Goal: Information Seeking & Learning: Find contact information

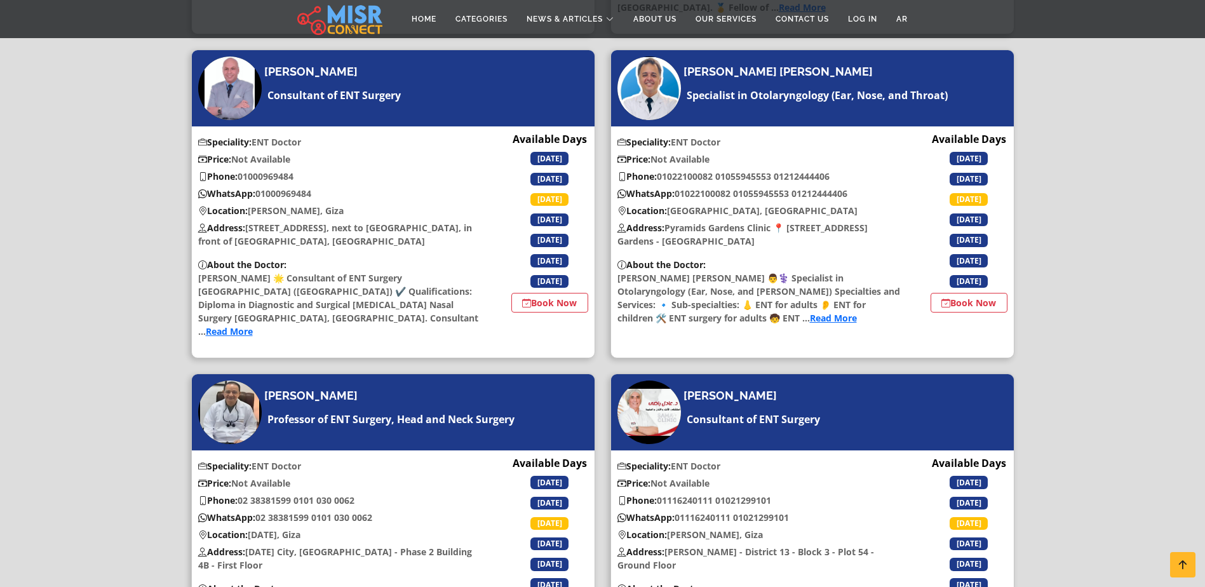
scroll to position [1213, 0]
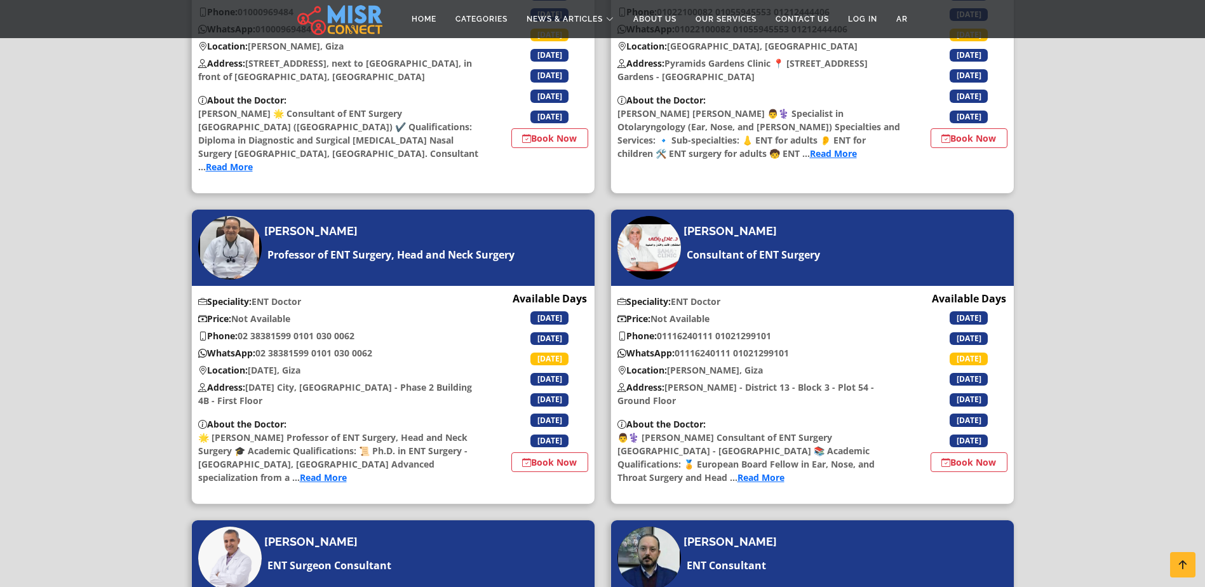
scroll to position [1378, 0]
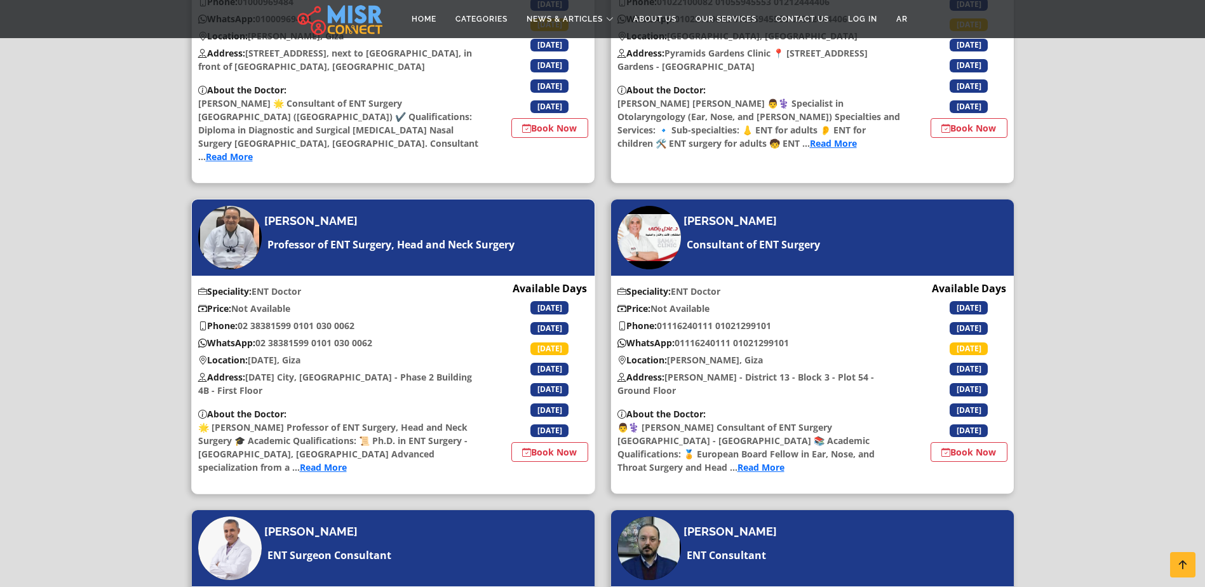
click at [235, 206] on img at bounding box center [230, 238] width 64 height 64
click at [640, 206] on img at bounding box center [649, 238] width 64 height 64
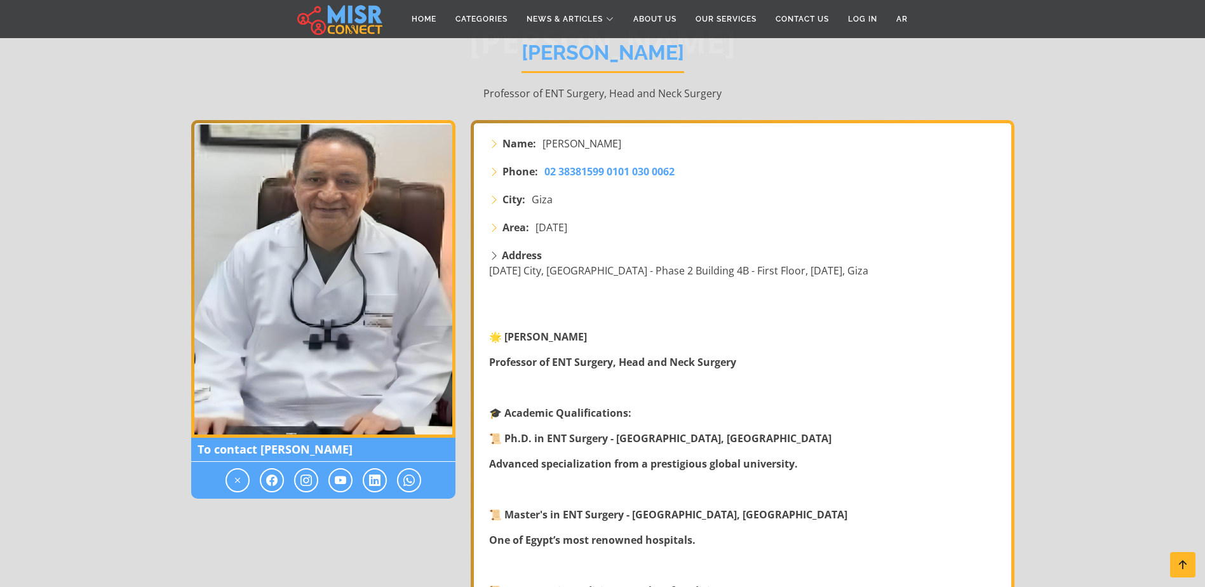
scroll to position [90, 0]
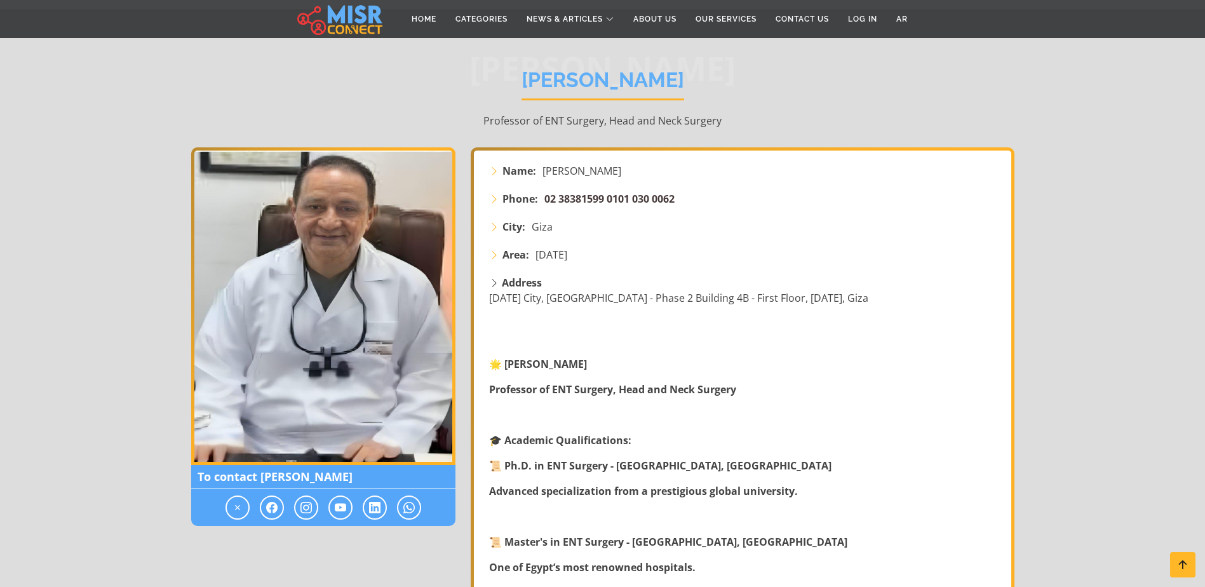
click at [647, 196] on span "‎02 38381599 0101 030 0062" at bounding box center [609, 199] width 130 height 14
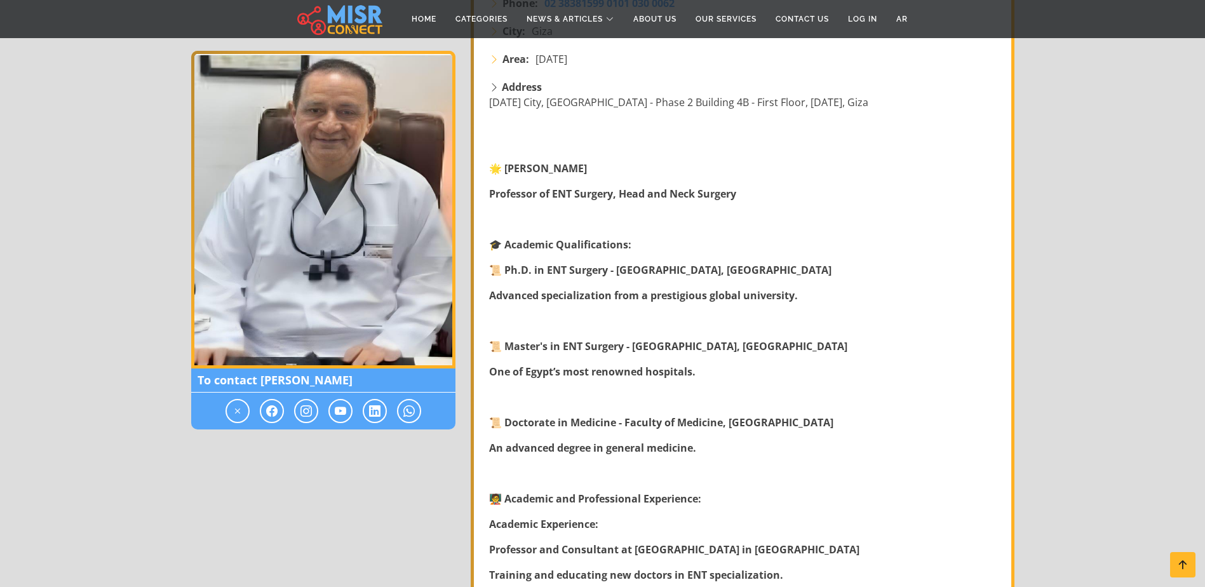
scroll to position [282, 0]
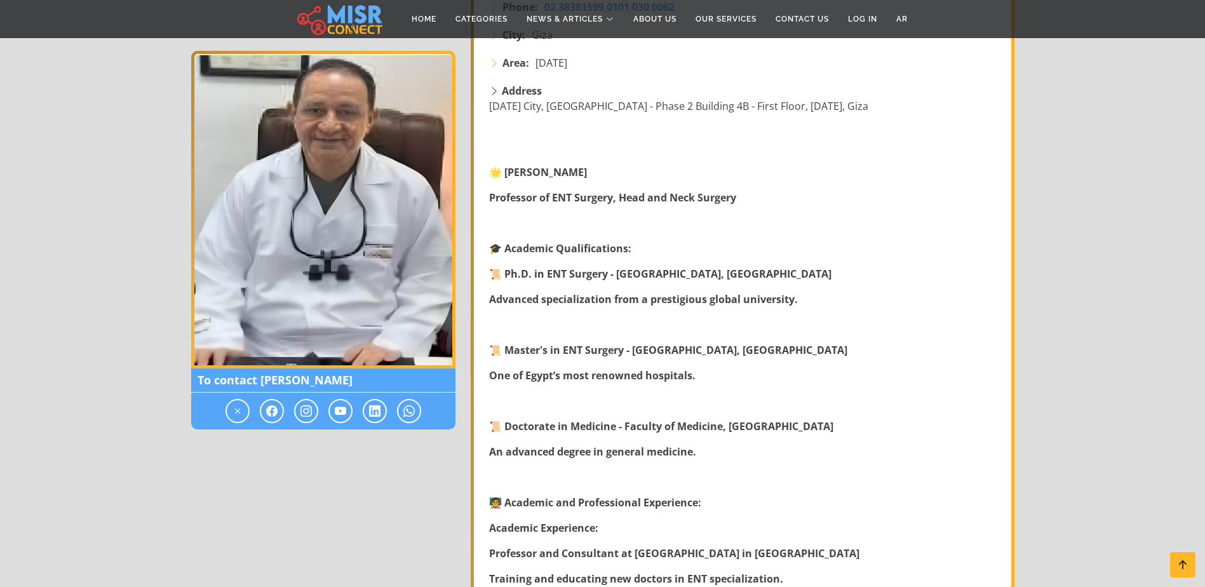
click at [310, 386] on span "To contact Dr. Hassan Amara" at bounding box center [323, 380] width 264 height 24
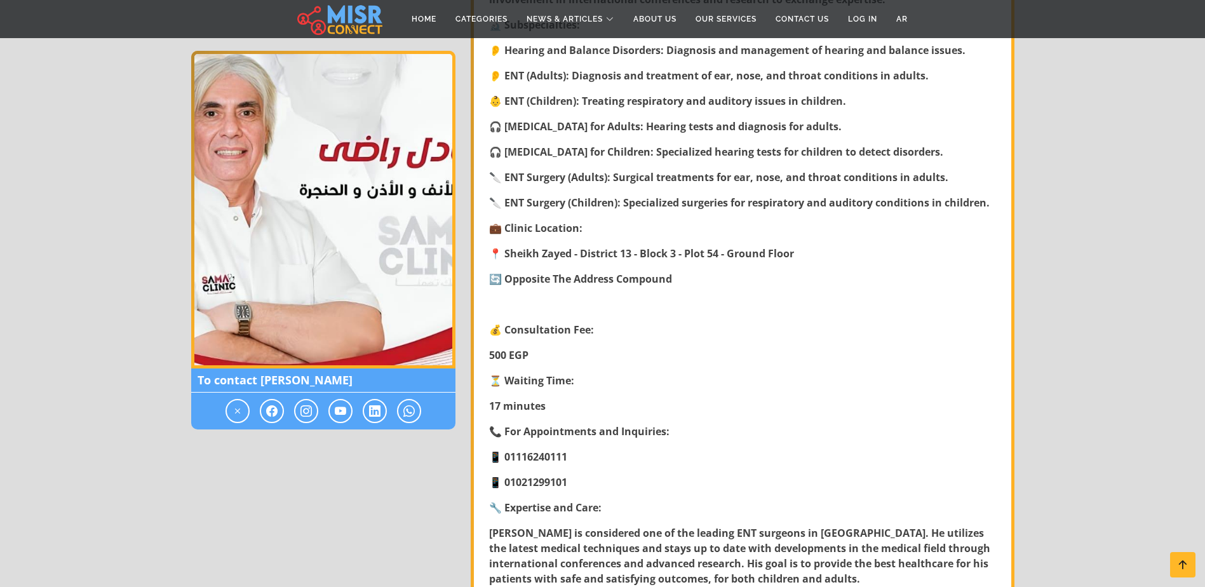
scroll to position [600, 0]
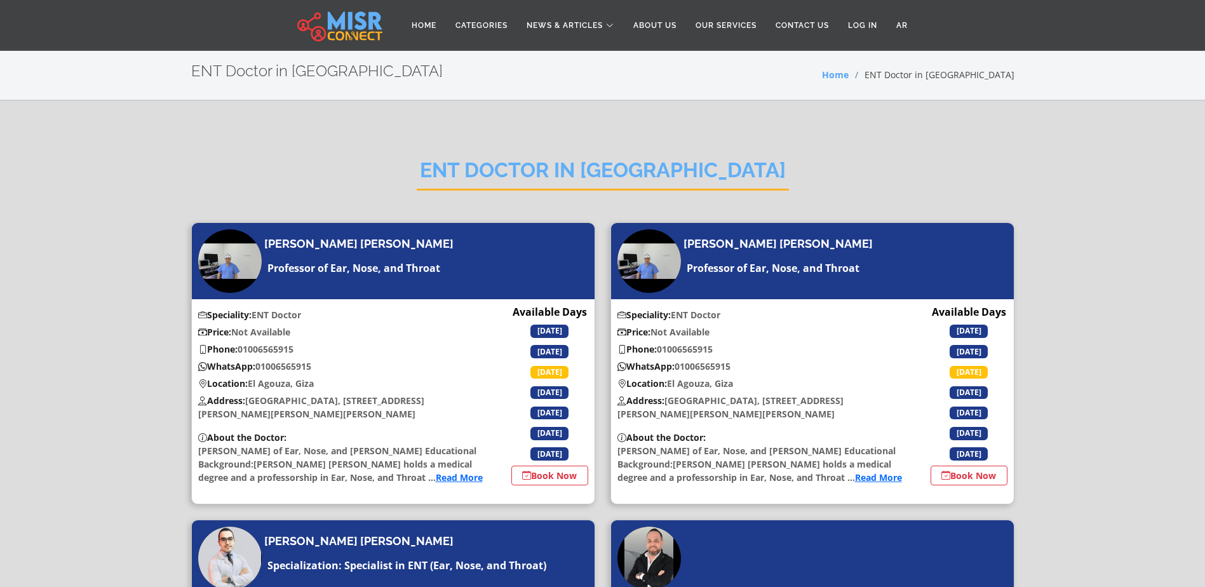
click at [363, 27] on img at bounding box center [339, 26] width 85 height 32
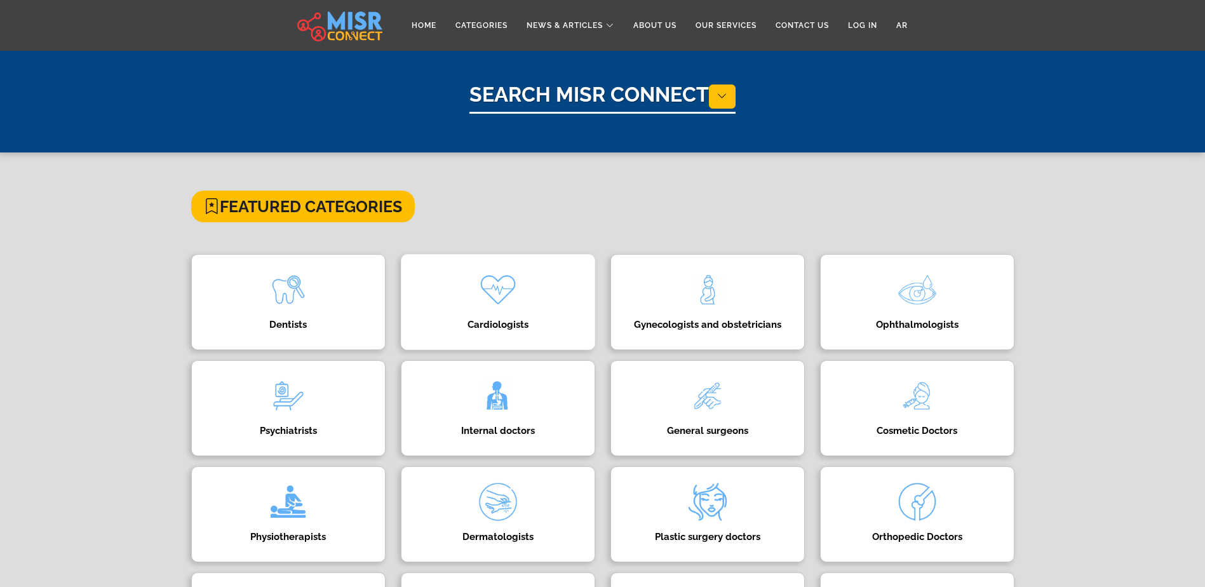
click at [492, 321] on h4 "Cardiologists" at bounding box center [497, 324] width 155 height 11
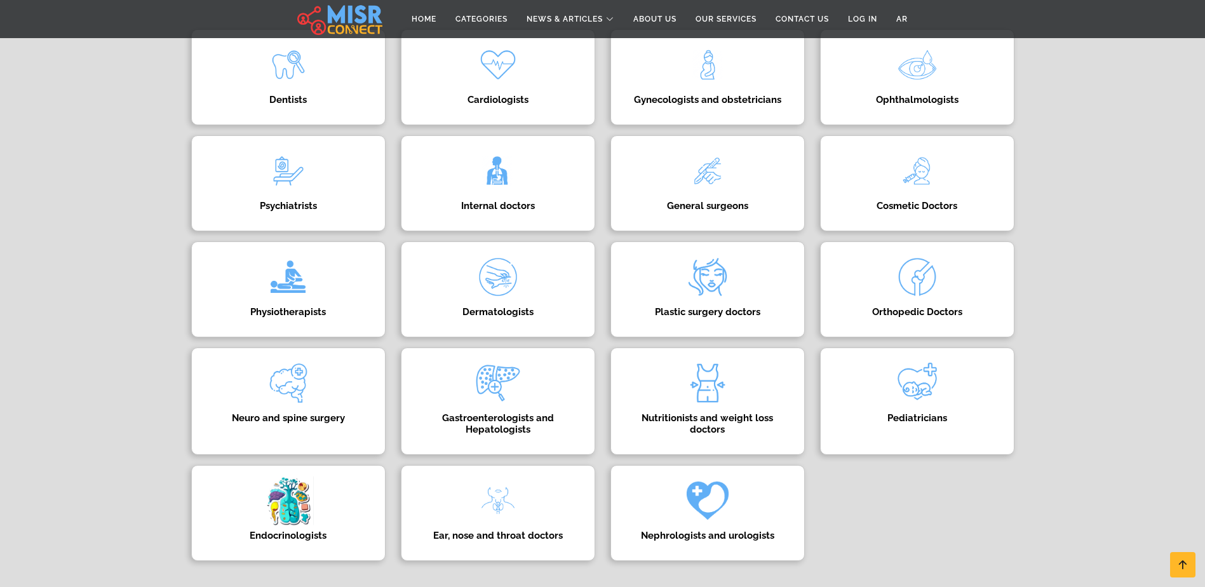
scroll to position [238, 0]
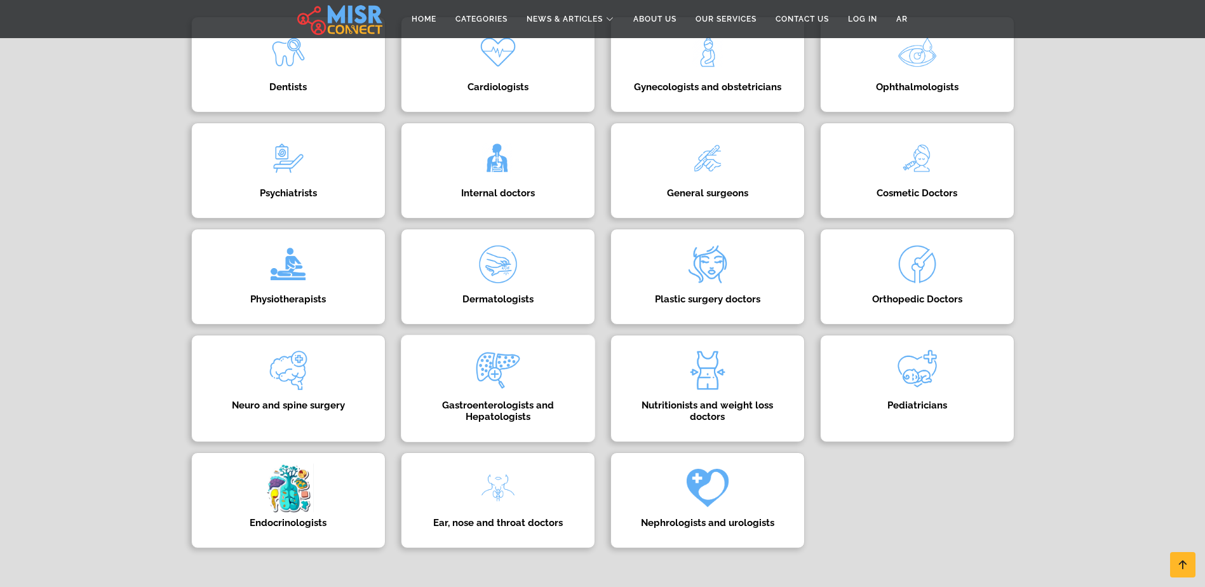
click at [488, 417] on h4 "Gastroenterologists and Hepatologists" at bounding box center [497, 411] width 155 height 23
click at [495, 522] on h4 "Ear, nose and throat doctors" at bounding box center [497, 522] width 155 height 11
click at [303, 407] on h4 "Neuro and spine surgery" at bounding box center [288, 405] width 155 height 11
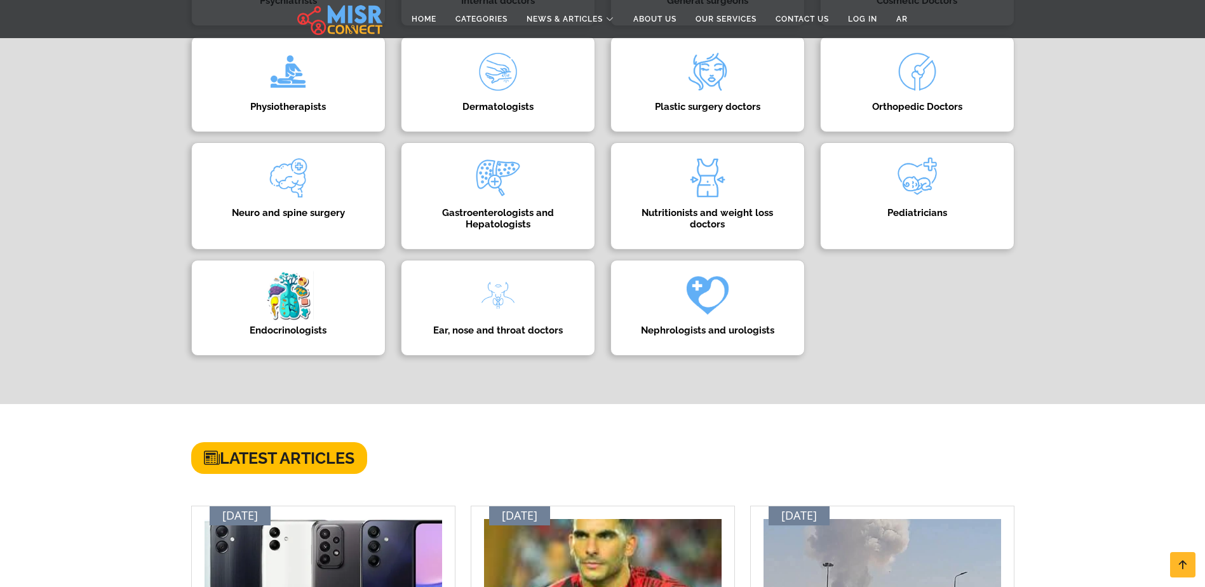
scroll to position [0, 0]
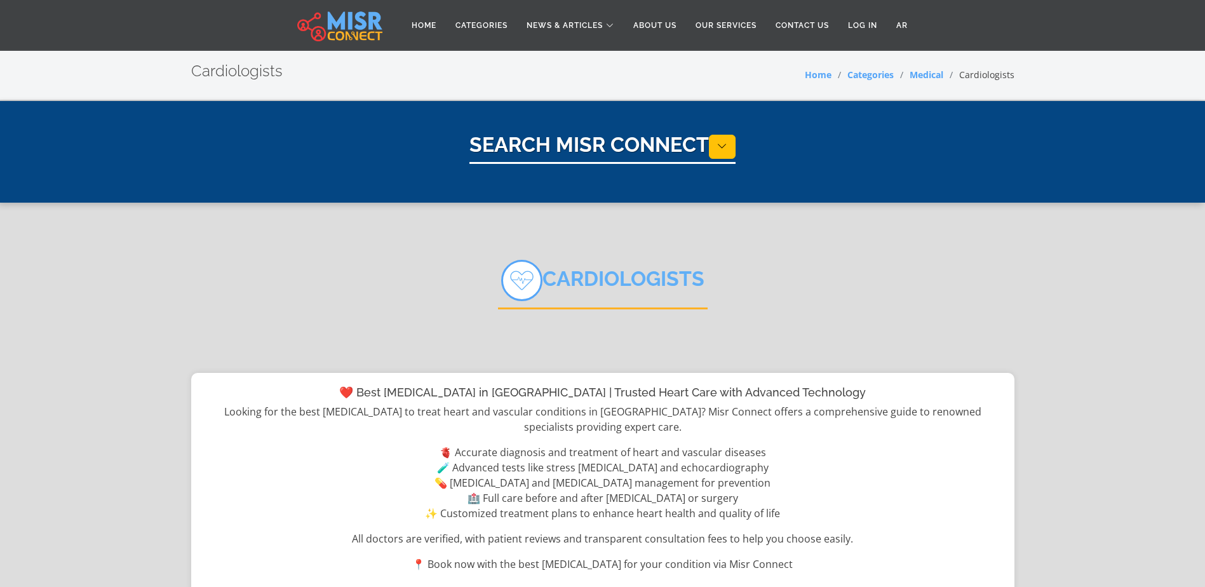
select select "*****"
select select "*********"
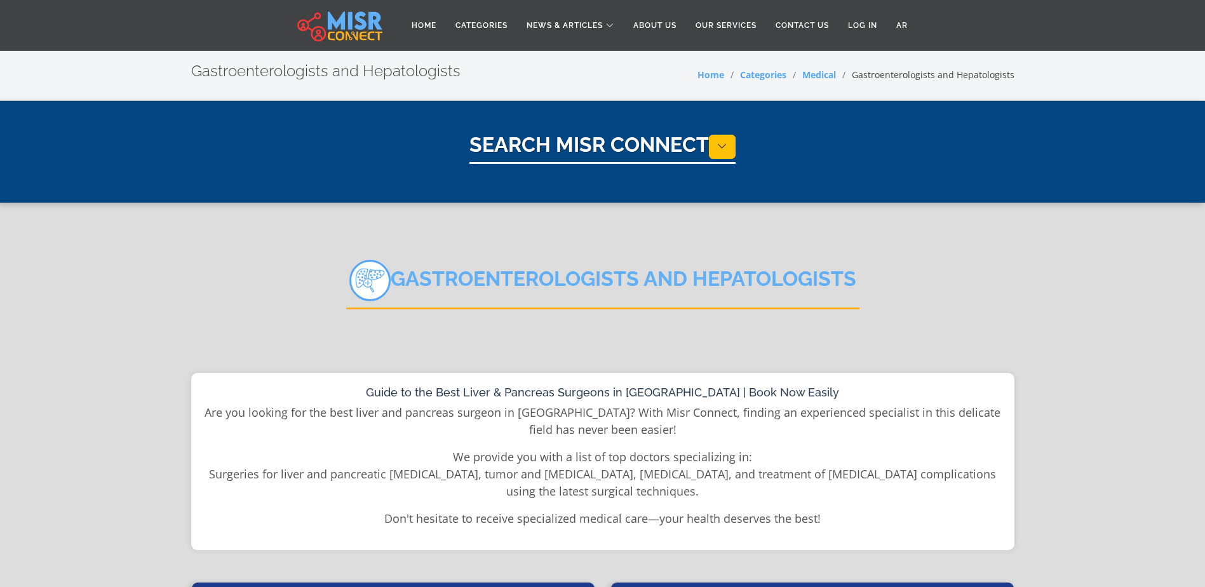
select select "*****"
select select "**********"
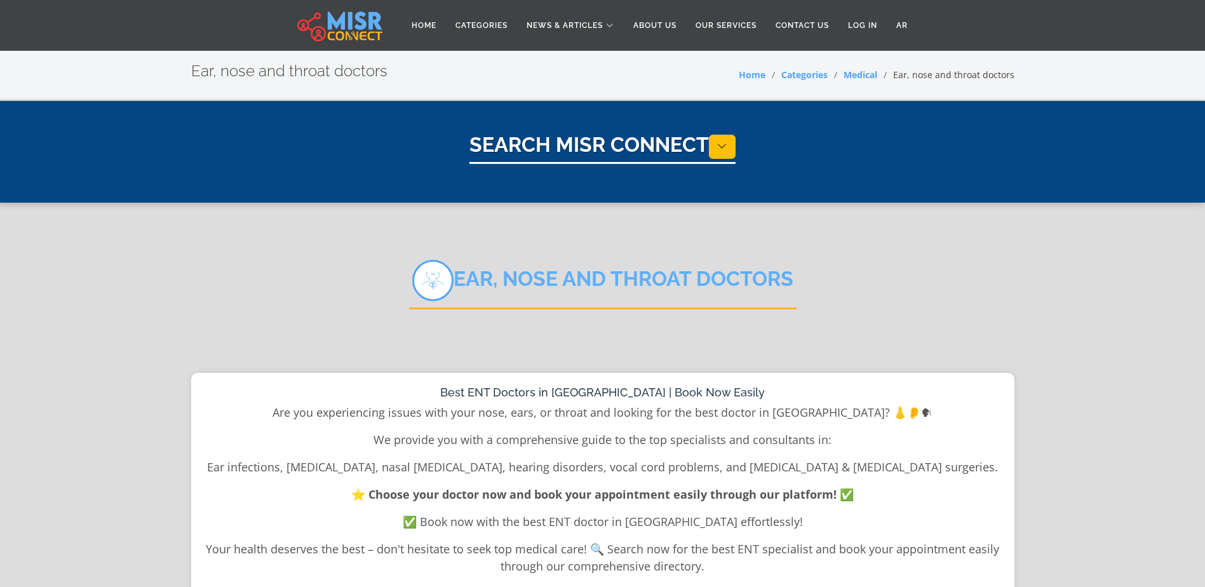
select select "*****"
select select "**********"
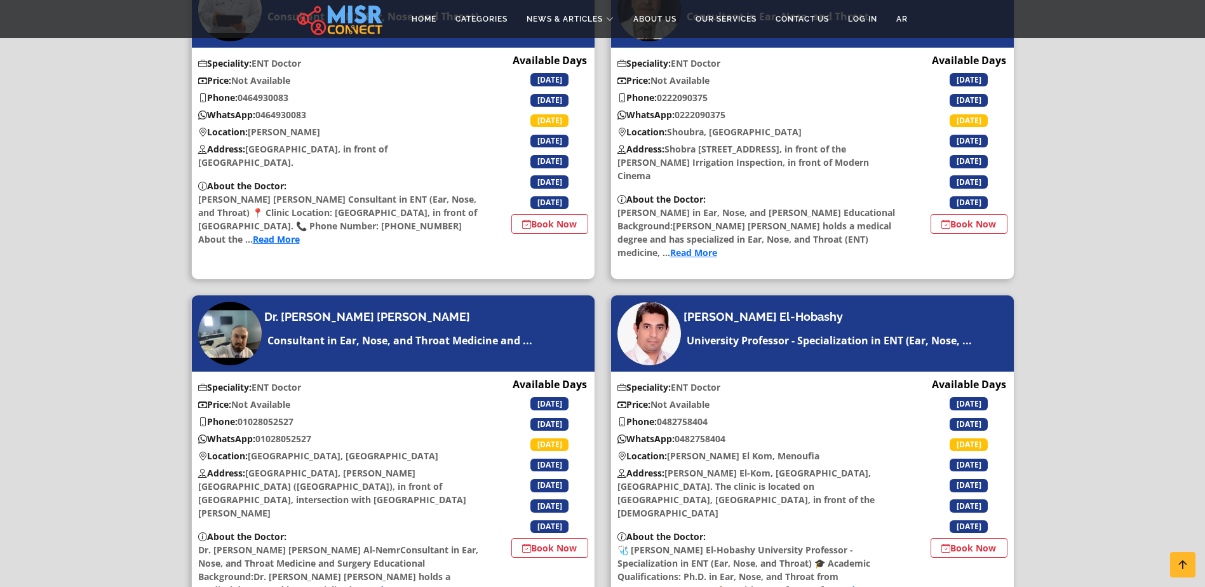
scroll to position [1456, 0]
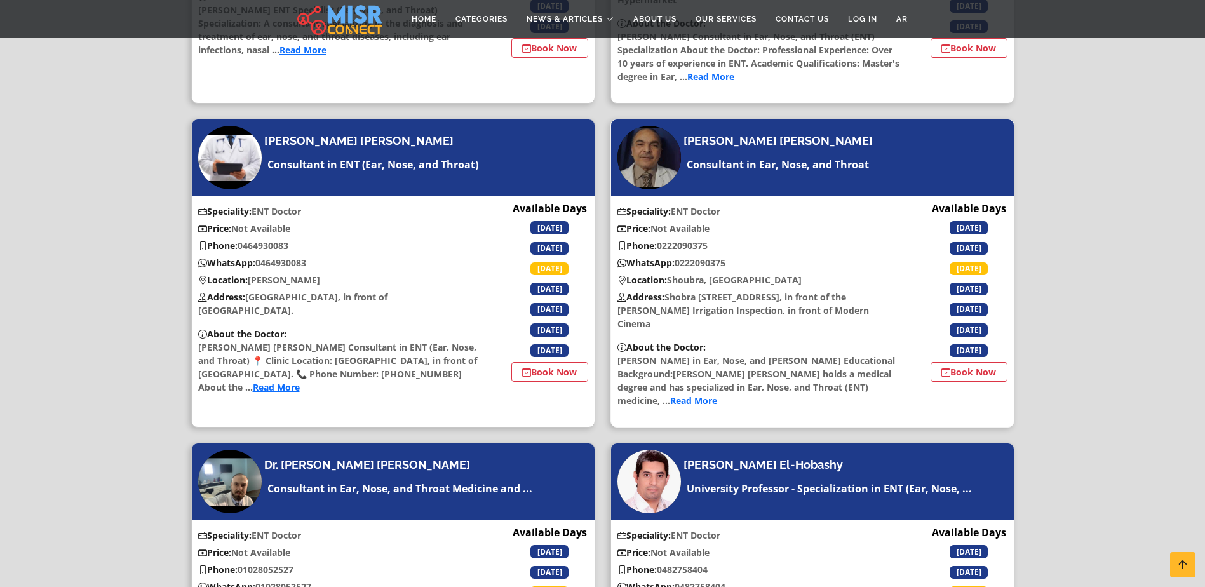
click at [690, 394] on link "Read More" at bounding box center [693, 400] width 47 height 12
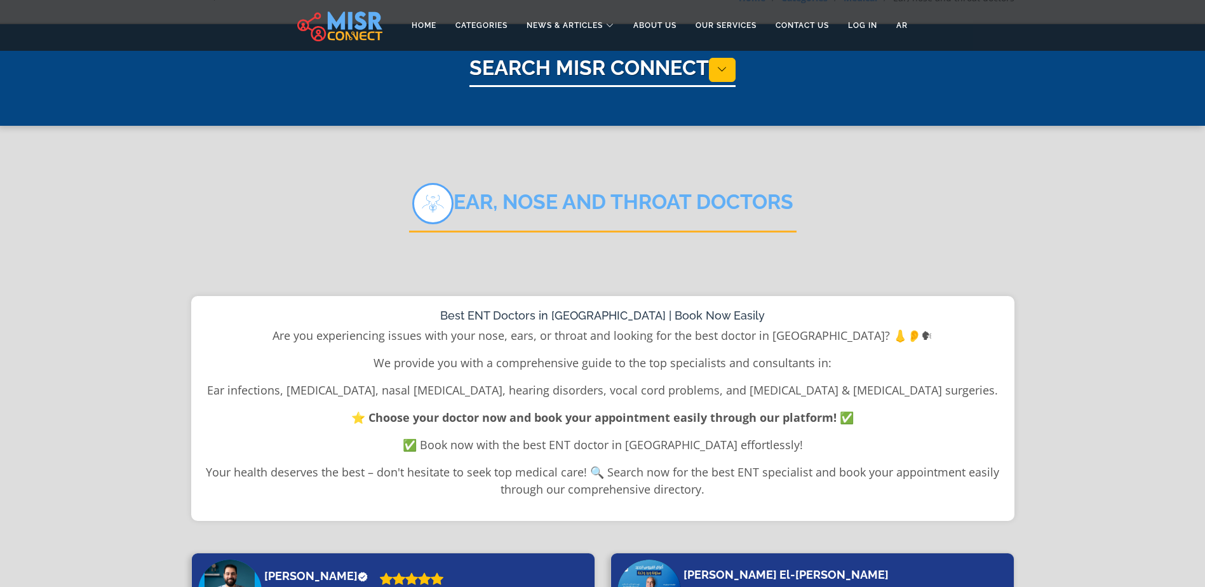
scroll to position [0, 0]
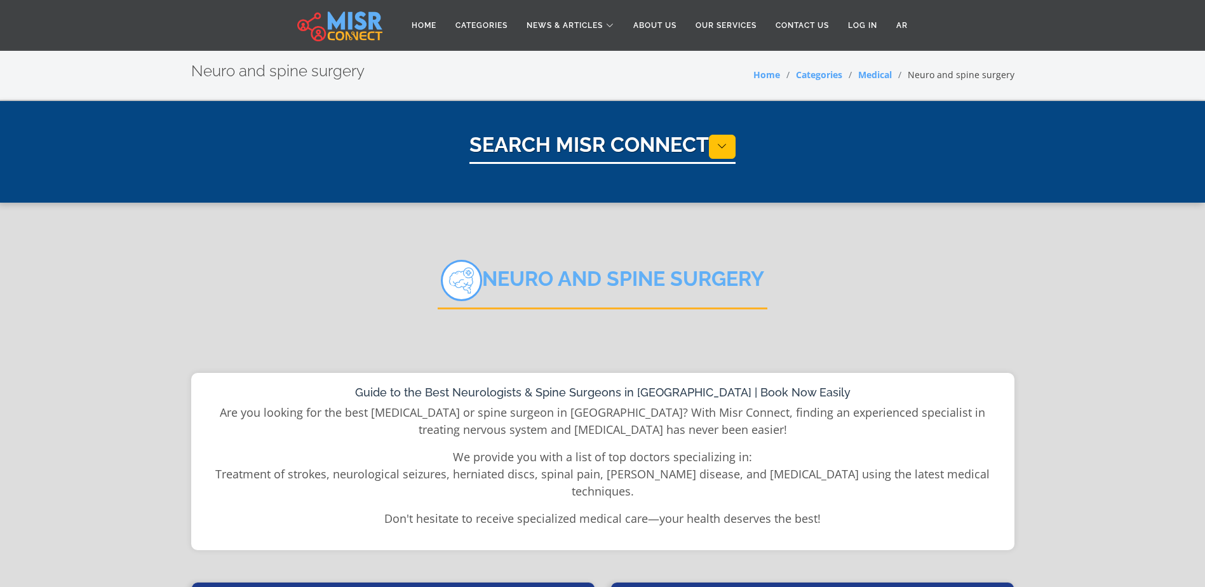
select select "*****"
select select "**********"
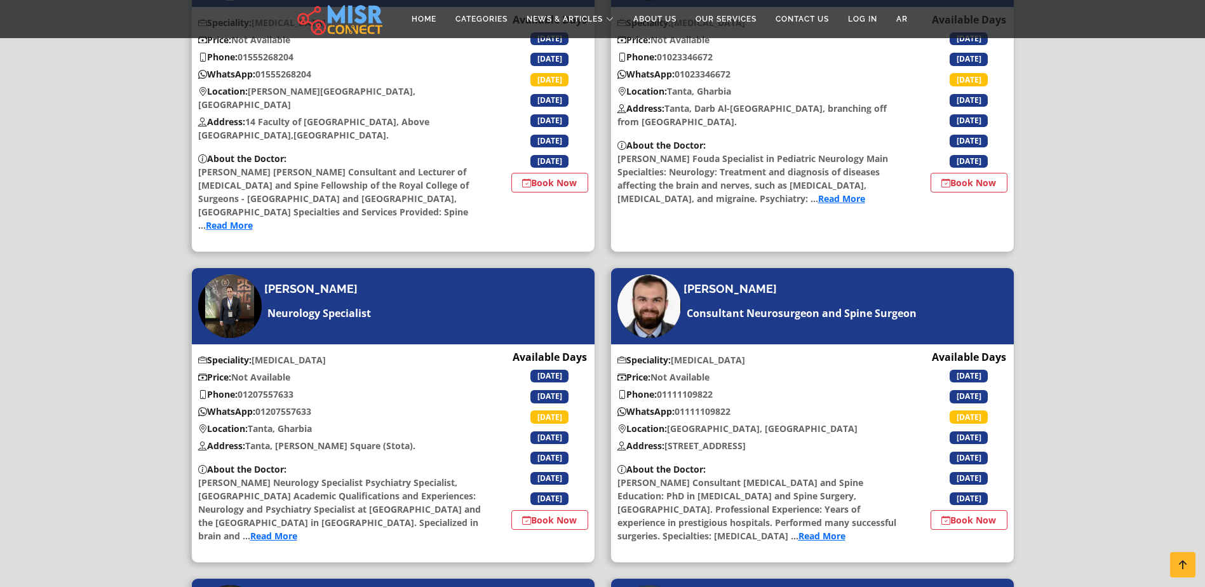
scroll to position [2983, 0]
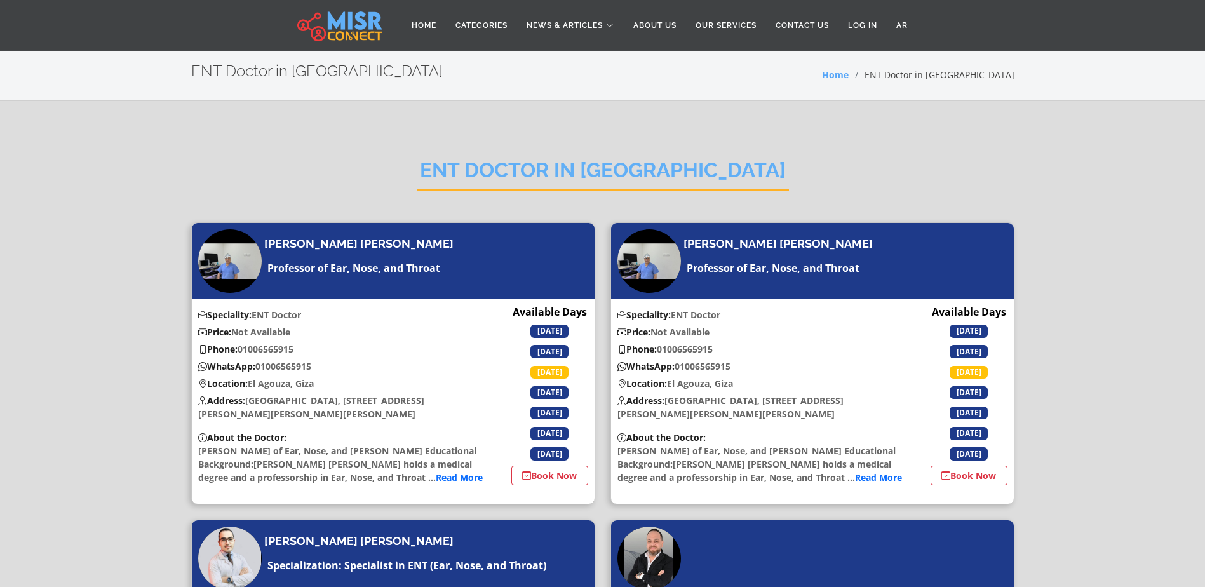
click at [340, 29] on img at bounding box center [339, 26] width 85 height 32
click at [343, 19] on img at bounding box center [339, 26] width 85 height 32
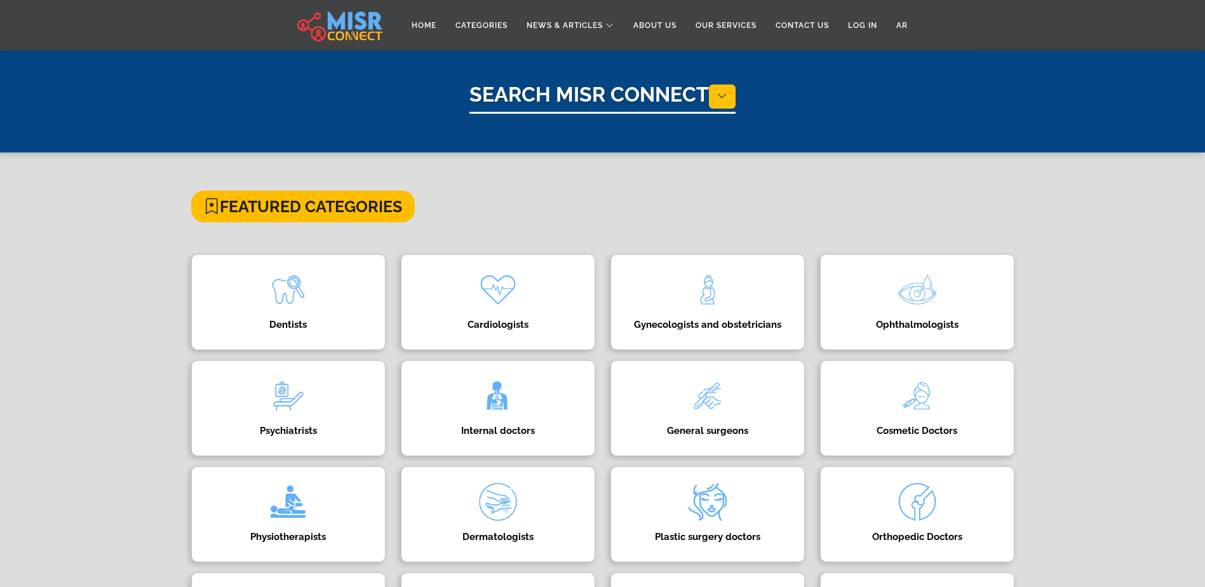
click at [640, 97] on h1 "Search Misr Connect" at bounding box center [602, 98] width 266 height 31
click at [480, 25] on link "Categories" at bounding box center [481, 25] width 71 height 24
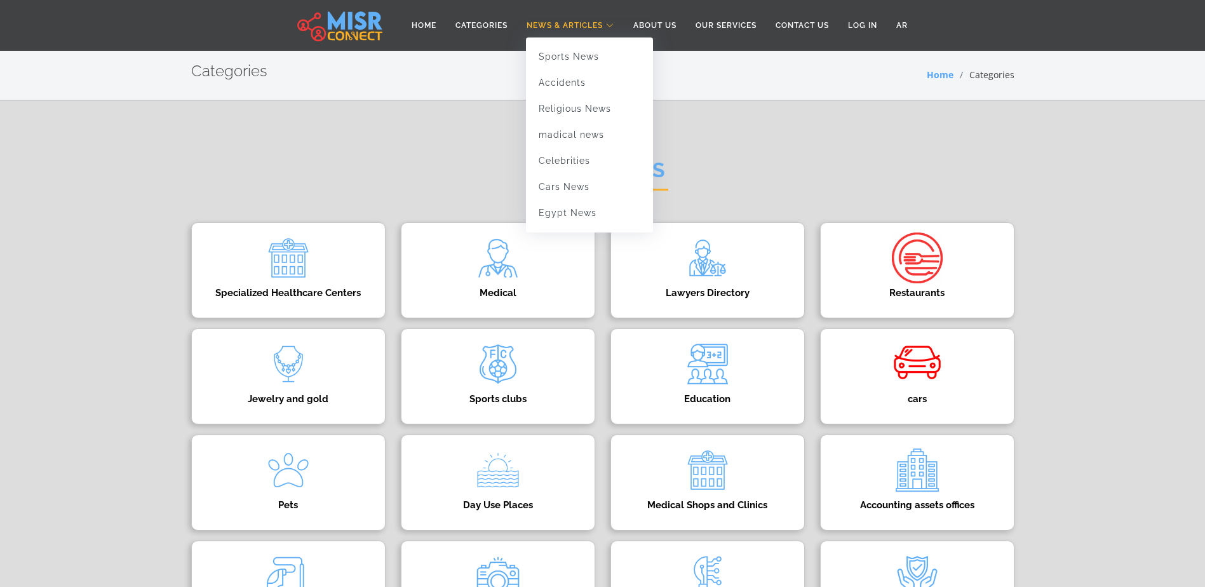
click at [570, 20] on span "News & Articles" at bounding box center [565, 25] width 76 height 11
drag, startPoint x: 562, startPoint y: 27, endPoint x: 577, endPoint y: 34, distance: 16.8
click at [563, 29] on span "News & Articles" at bounding box center [565, 25] width 76 height 11
click at [589, 138] on link "madical news" at bounding box center [589, 135] width 127 height 26
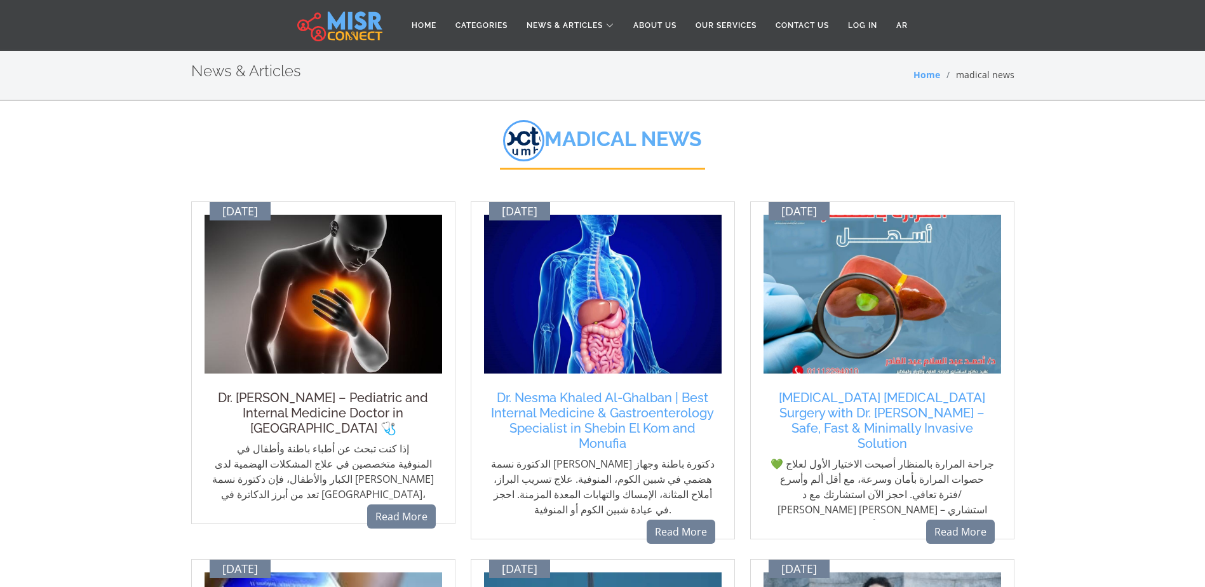
click at [302, 403] on h5 "Dr. [PERSON_NAME] – Pediatric and Internal Medicine Doctor in [GEOGRAPHIC_DATA]…" at bounding box center [323, 413] width 225 height 46
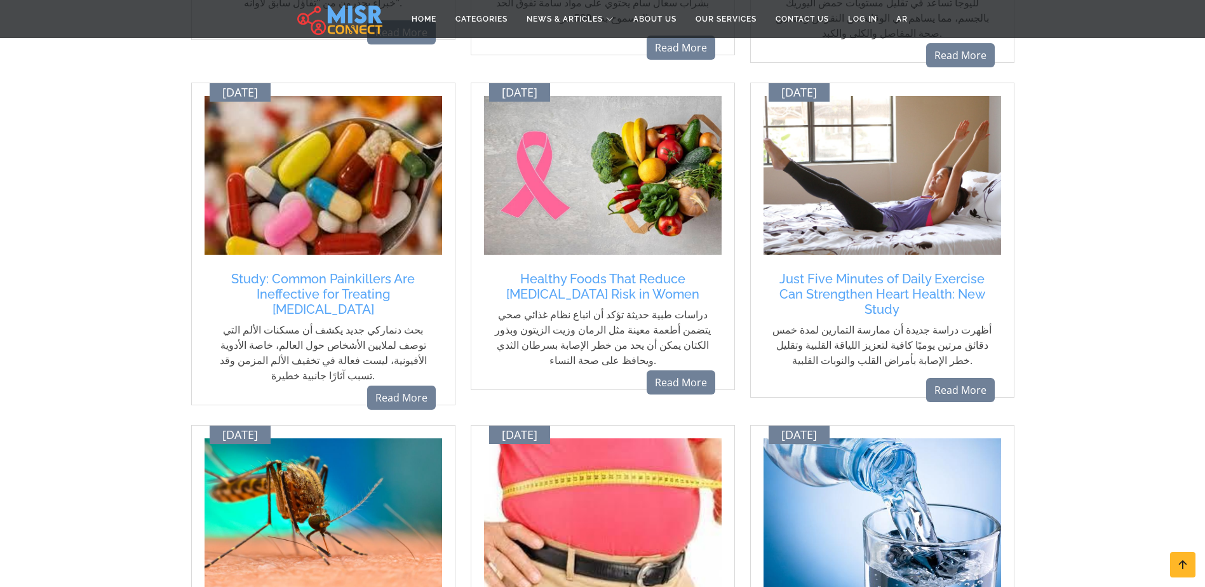
scroll to position [900, 0]
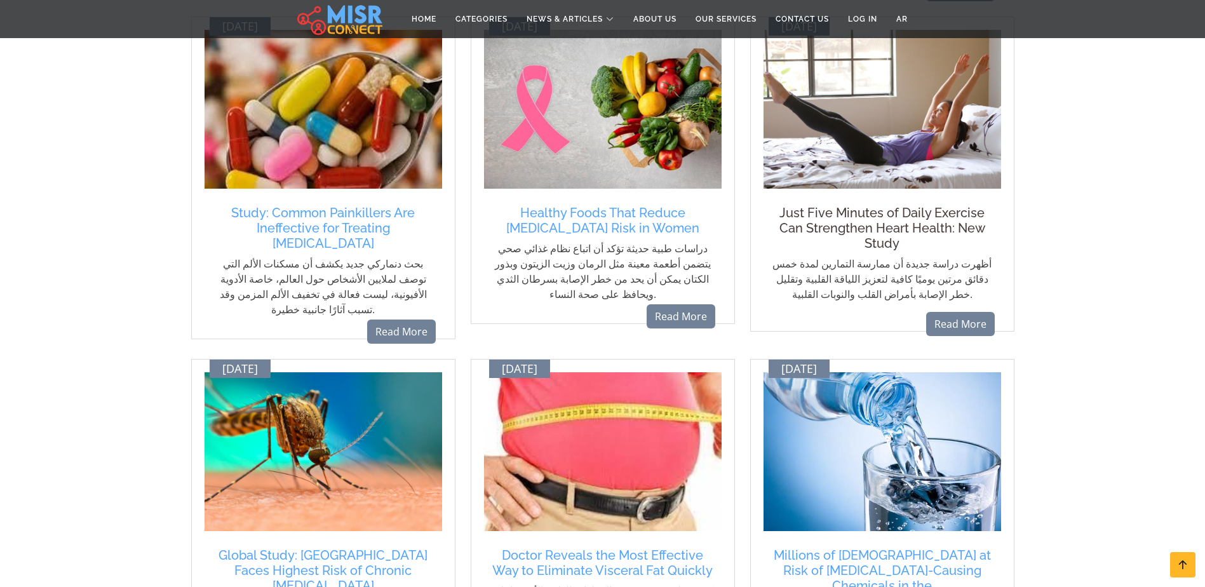
click at [886, 205] on h5 "Just Five Minutes of Daily Exercise Can Strengthen Heart Health: New Study" at bounding box center [882, 228] width 225 height 46
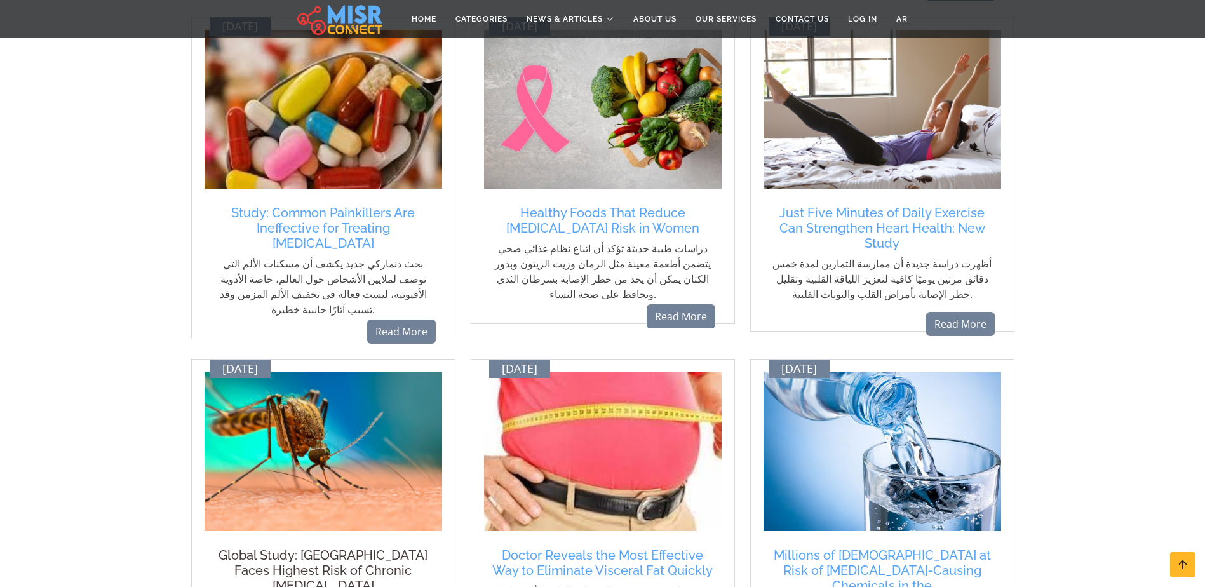
click at [297, 548] on h5 "Global Study: India Faces Highest Risk of Chronic Chikungunya" at bounding box center [323, 571] width 225 height 46
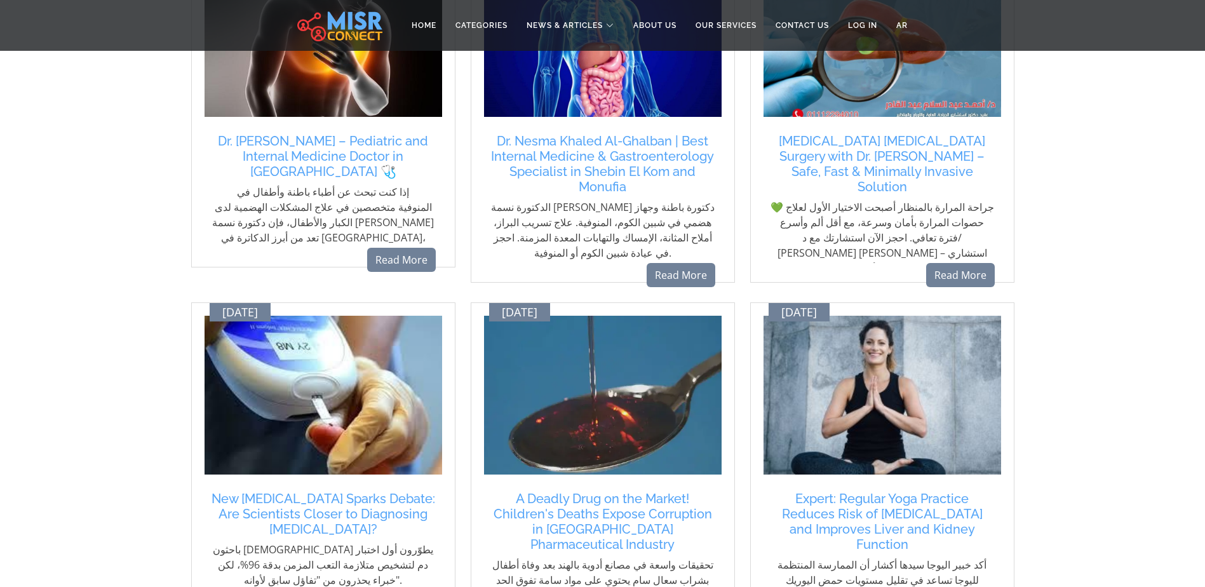
scroll to position [0, 0]
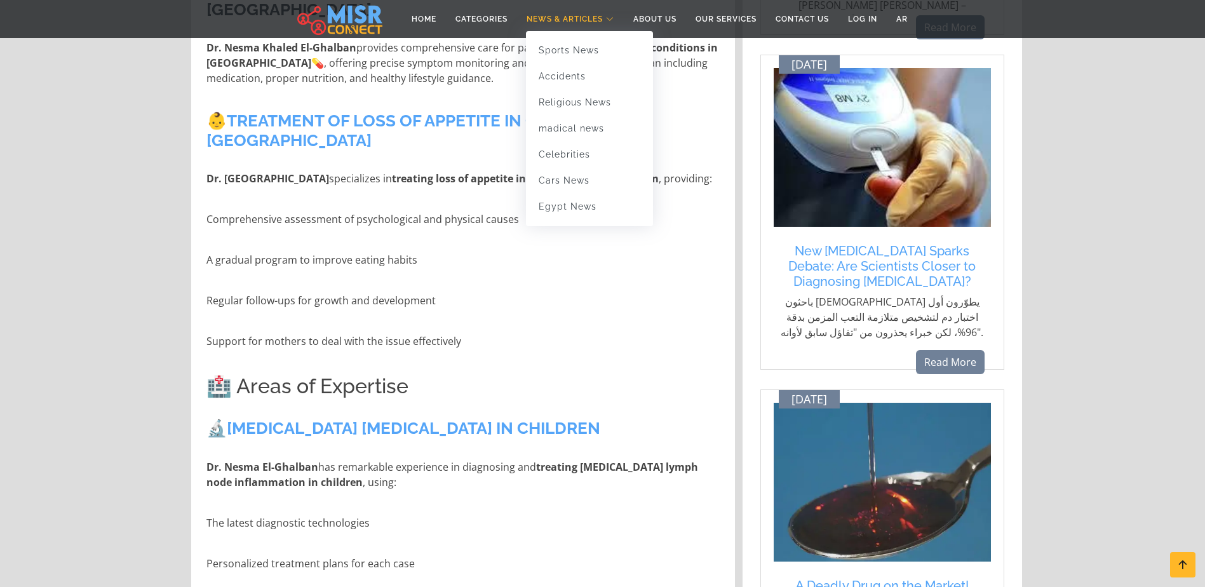
scroll to position [979, 0]
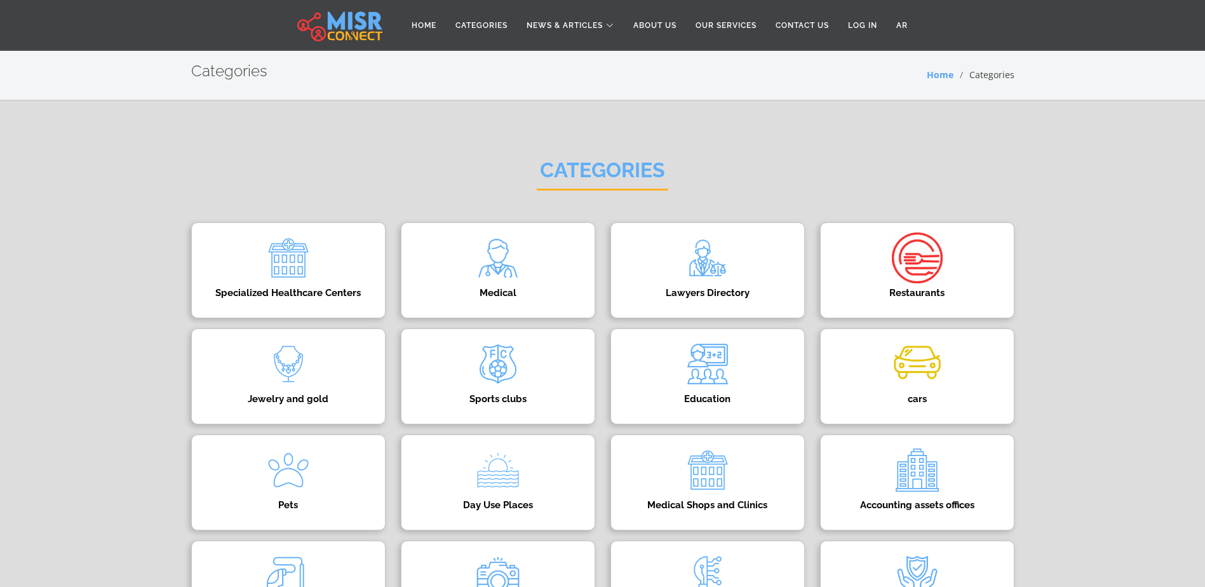
click at [344, 26] on img at bounding box center [339, 26] width 85 height 32
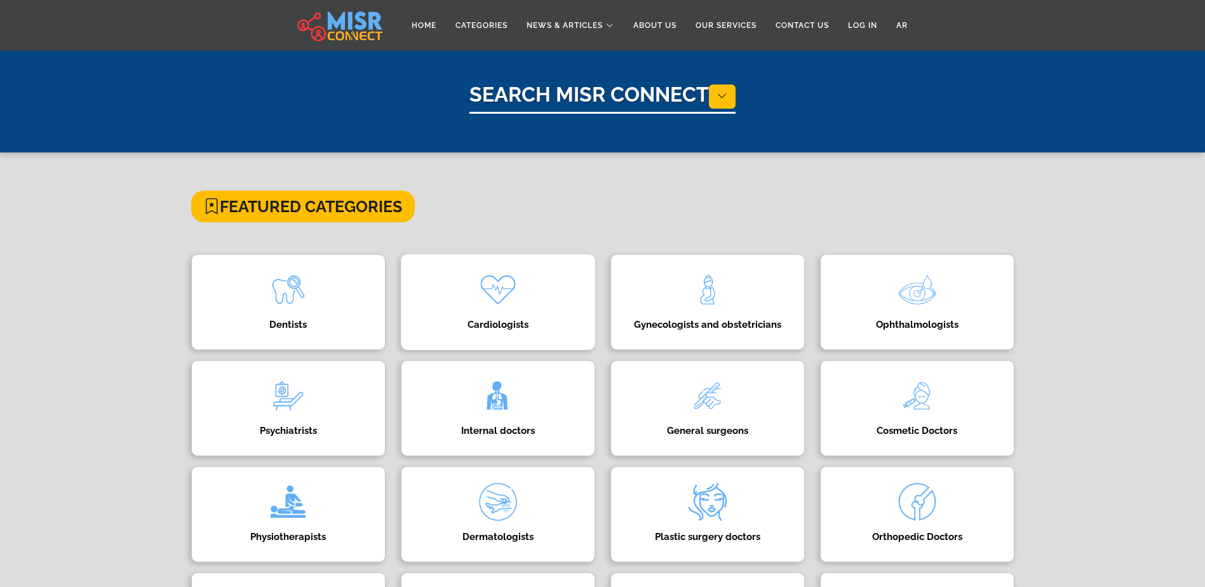
click at [511, 317] on div "Cardiologists Find the best [MEDICAL_DATA] in [GEOGRAPHIC_DATA] for heart and v…" at bounding box center [498, 302] width 194 height 96
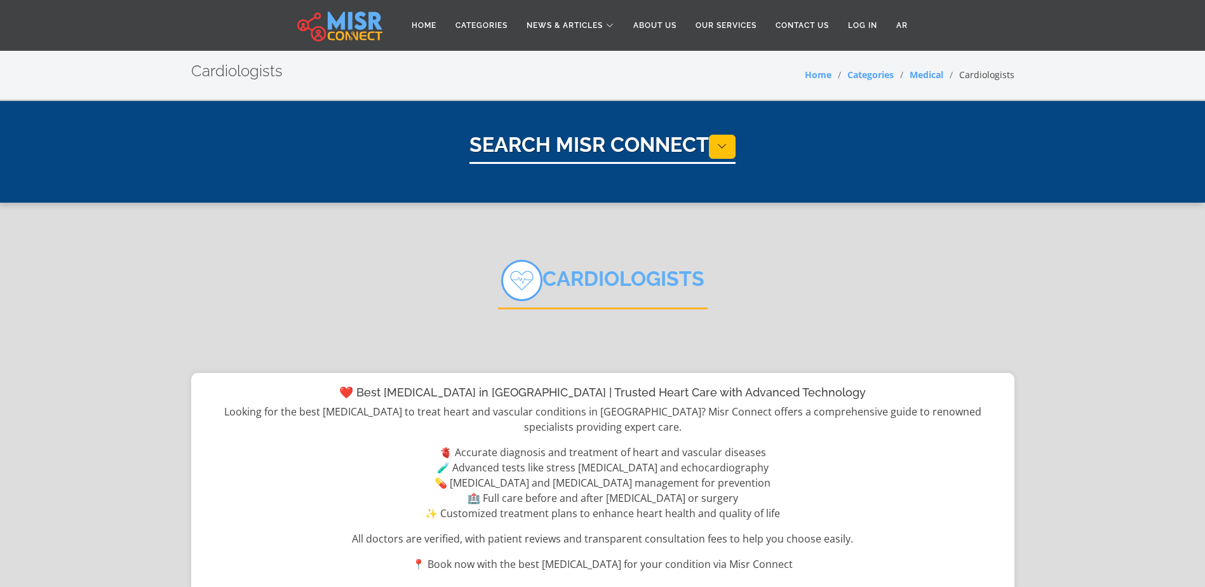
select select "*****"
select select "*********"
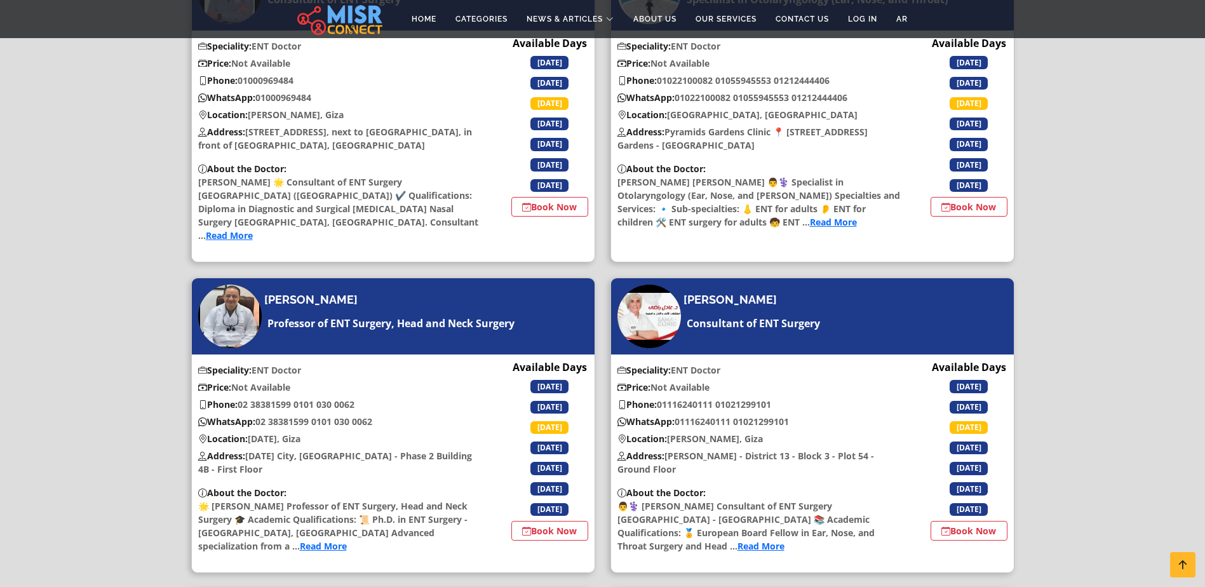
scroll to position [1336, 0]
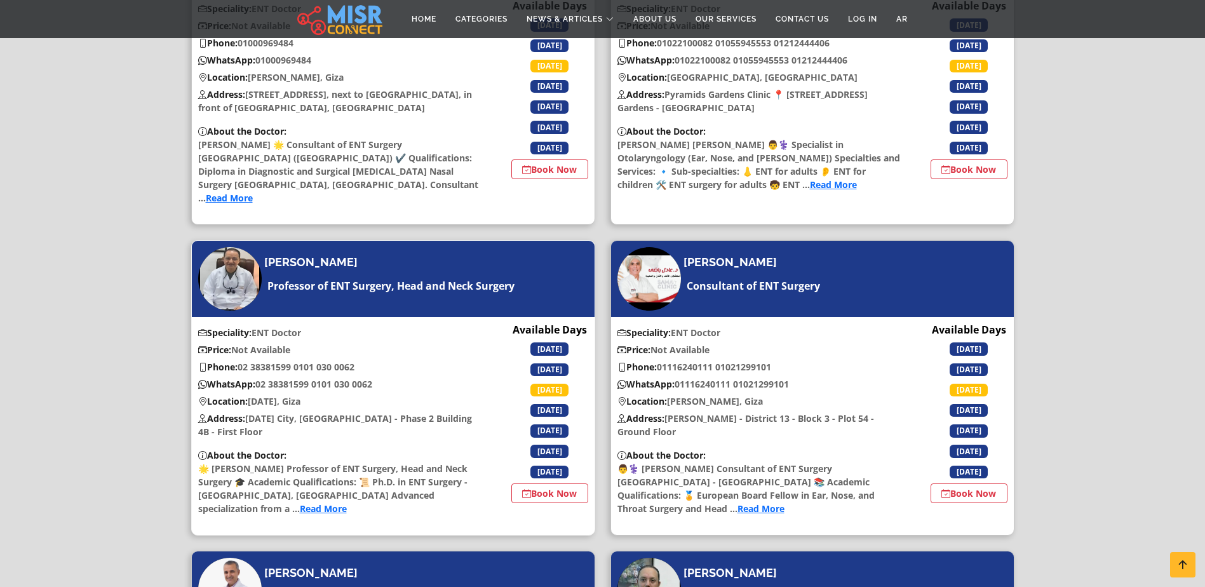
click at [300, 502] on link "Read More" at bounding box center [323, 508] width 47 height 12
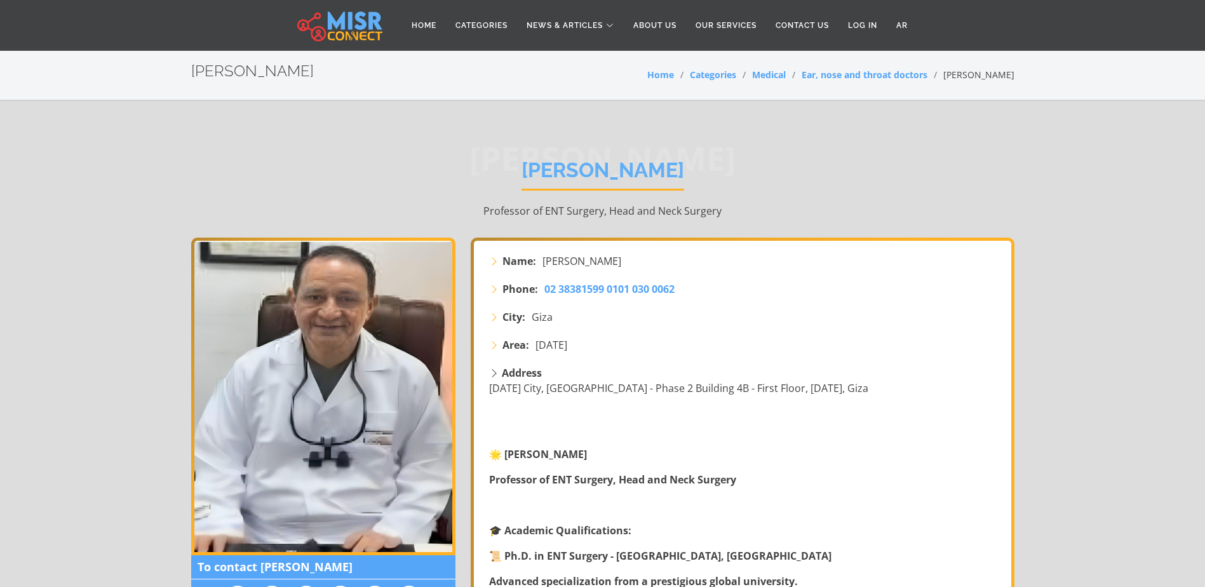
drag, startPoint x: 506, startPoint y: 170, endPoint x: 699, endPoint y: 179, distance: 194.0
click at [684, 179] on h1 "[PERSON_NAME]" at bounding box center [602, 174] width 163 height 32
copy h1 "[PERSON_NAME]"
drag, startPoint x: 311, startPoint y: 73, endPoint x: 180, endPoint y: 75, distance: 130.9
click at [180, 75] on section "Dr. Hassan Amara Home Categories Medical Ear, nose and throat doctors Dr. Hassa…" at bounding box center [602, 75] width 1205 height 51
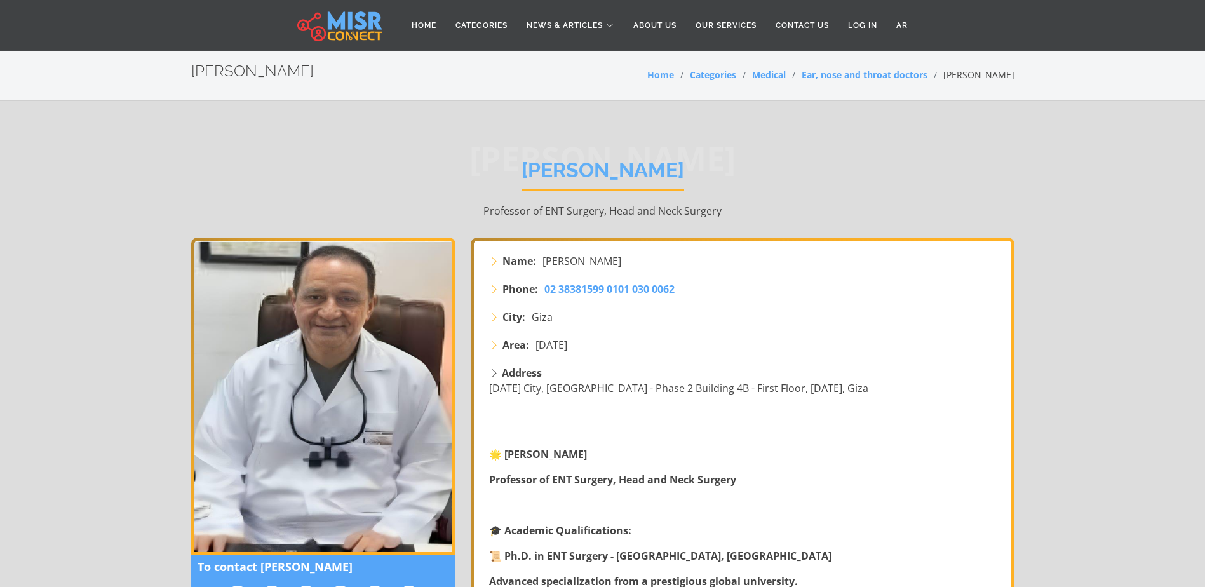
copy h2 "[PERSON_NAME]"
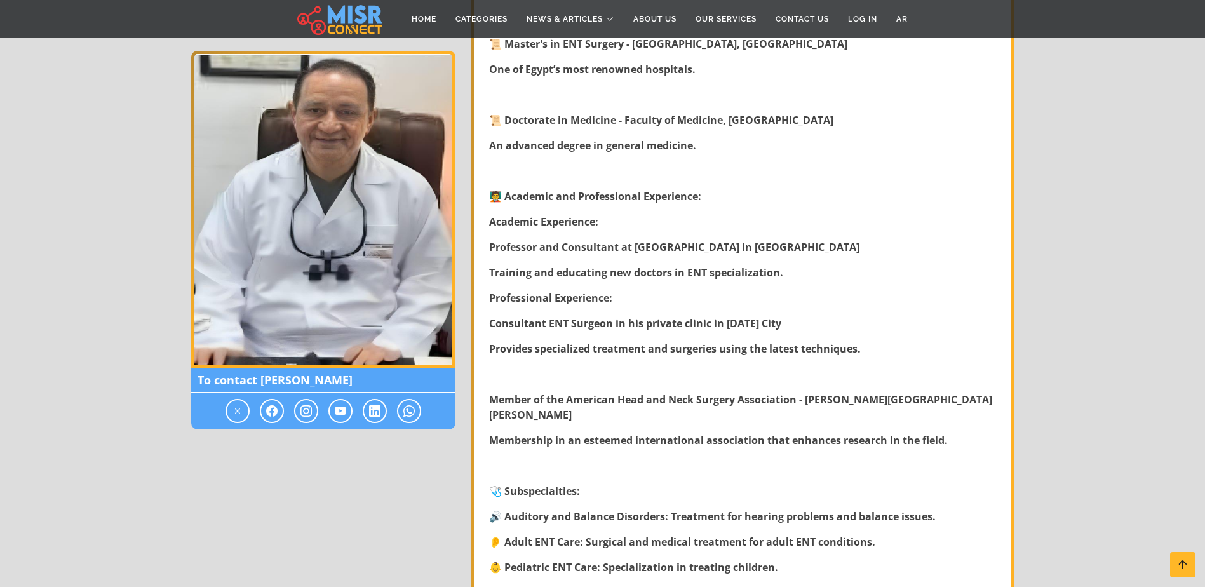
scroll to position [200, 0]
